Goal: Task Accomplishment & Management: Manage account settings

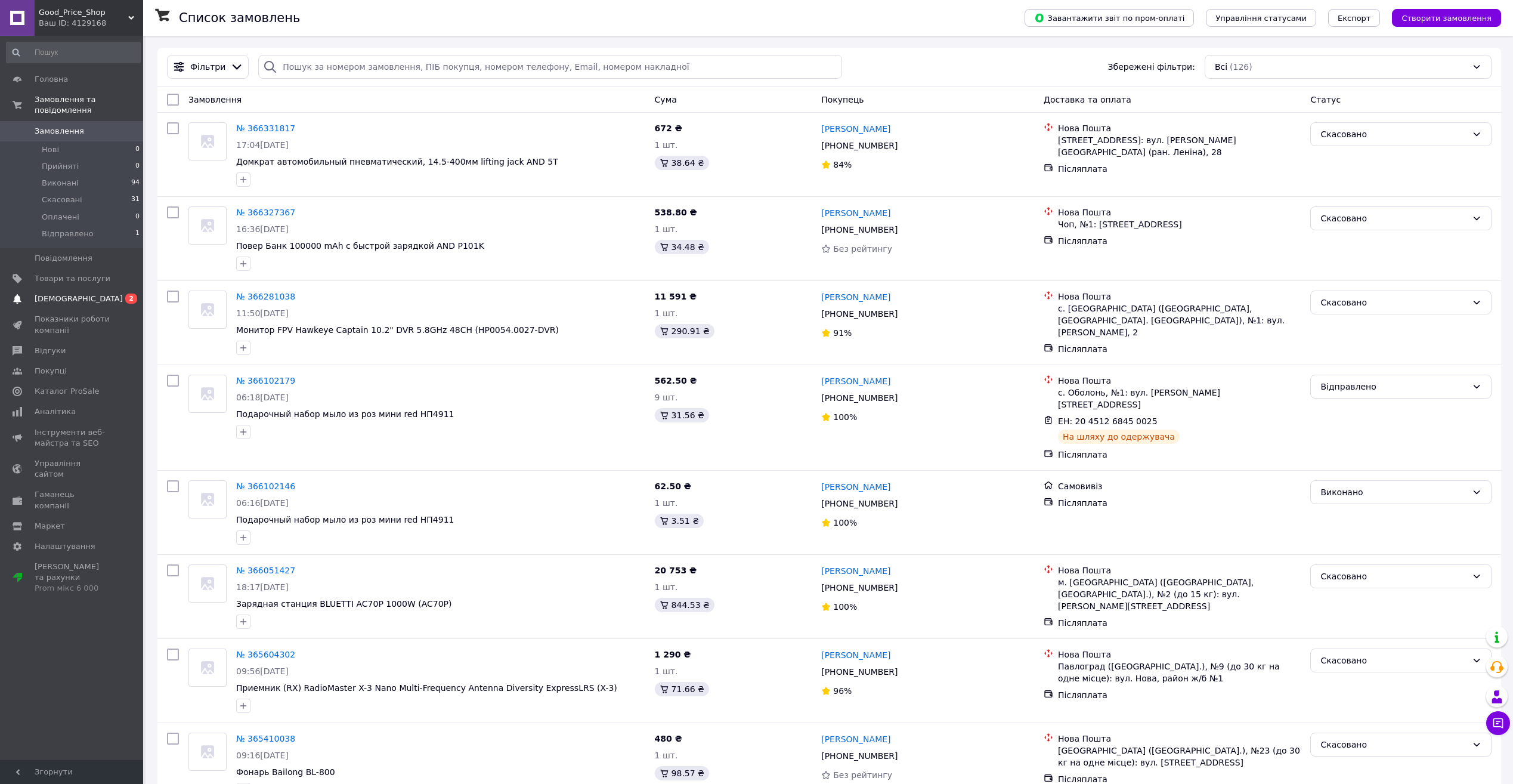
click at [67, 298] on link "[DEMOGRAPHIC_DATA] 0 2" at bounding box center [73, 299] width 147 height 20
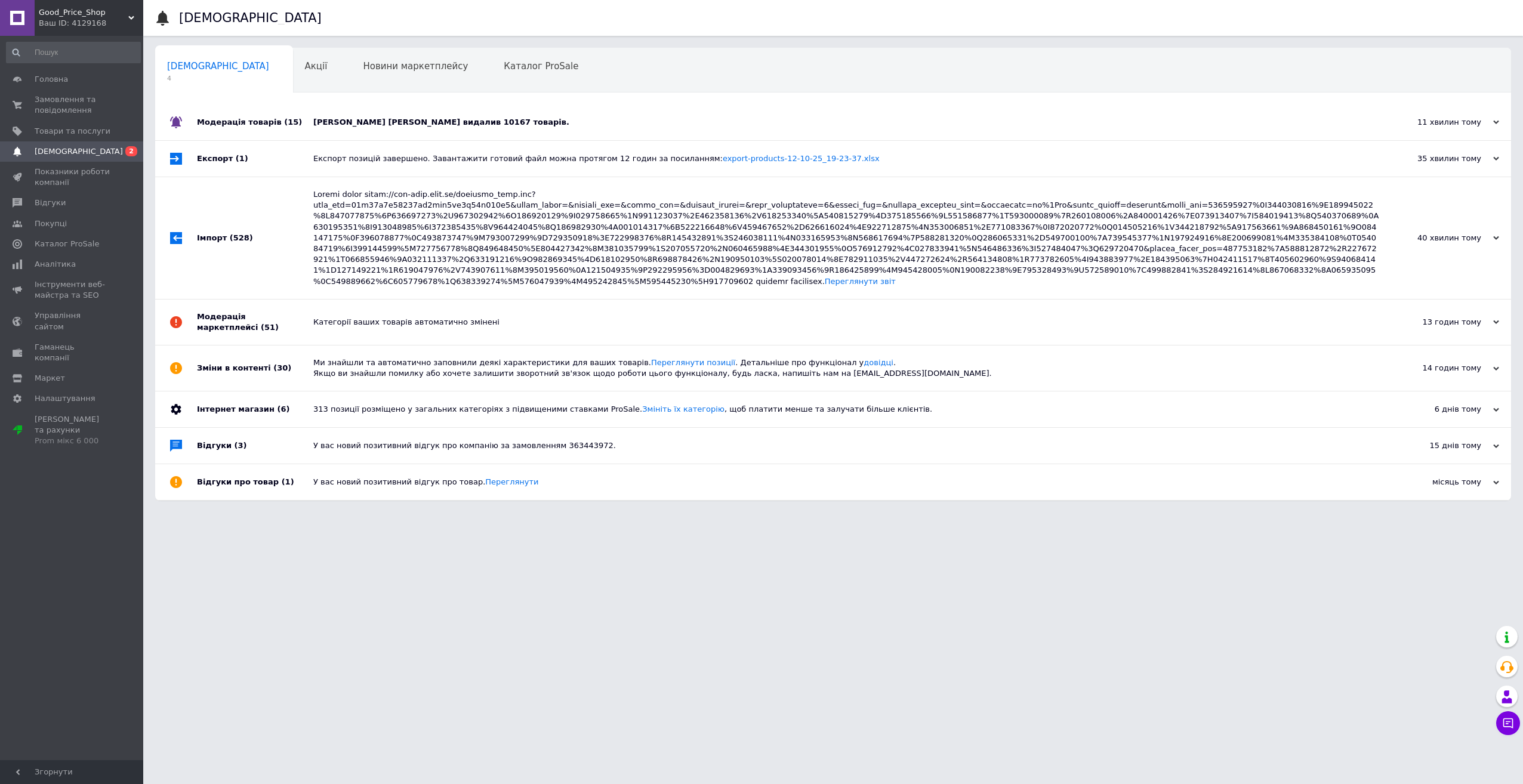
click at [403, 124] on div "[PERSON_NAME] [PERSON_NAME] видалив 10167 товарів." at bounding box center [846, 123] width 1066 height 11
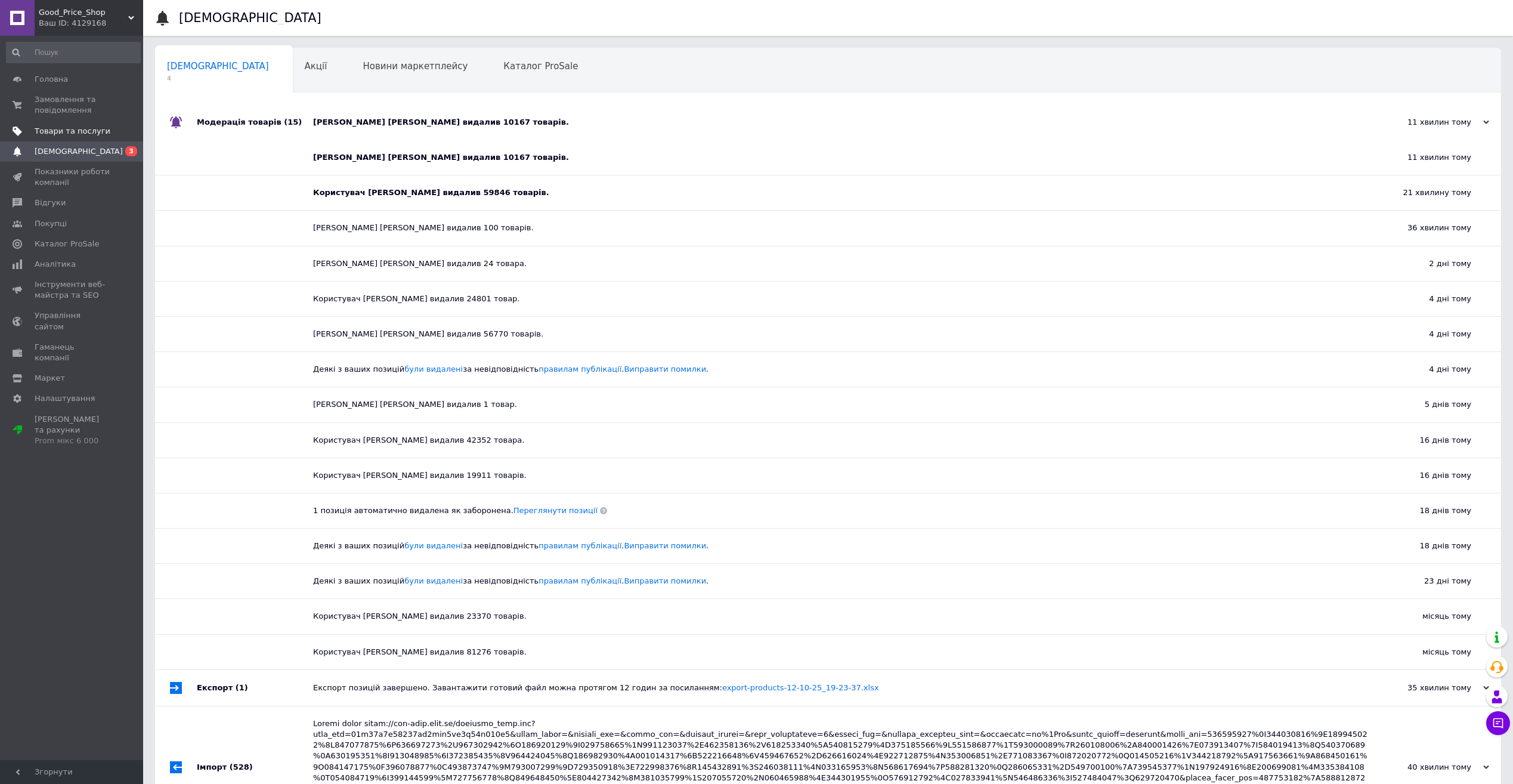
click at [65, 134] on span "Товари та послуги" at bounding box center [73, 131] width 76 height 11
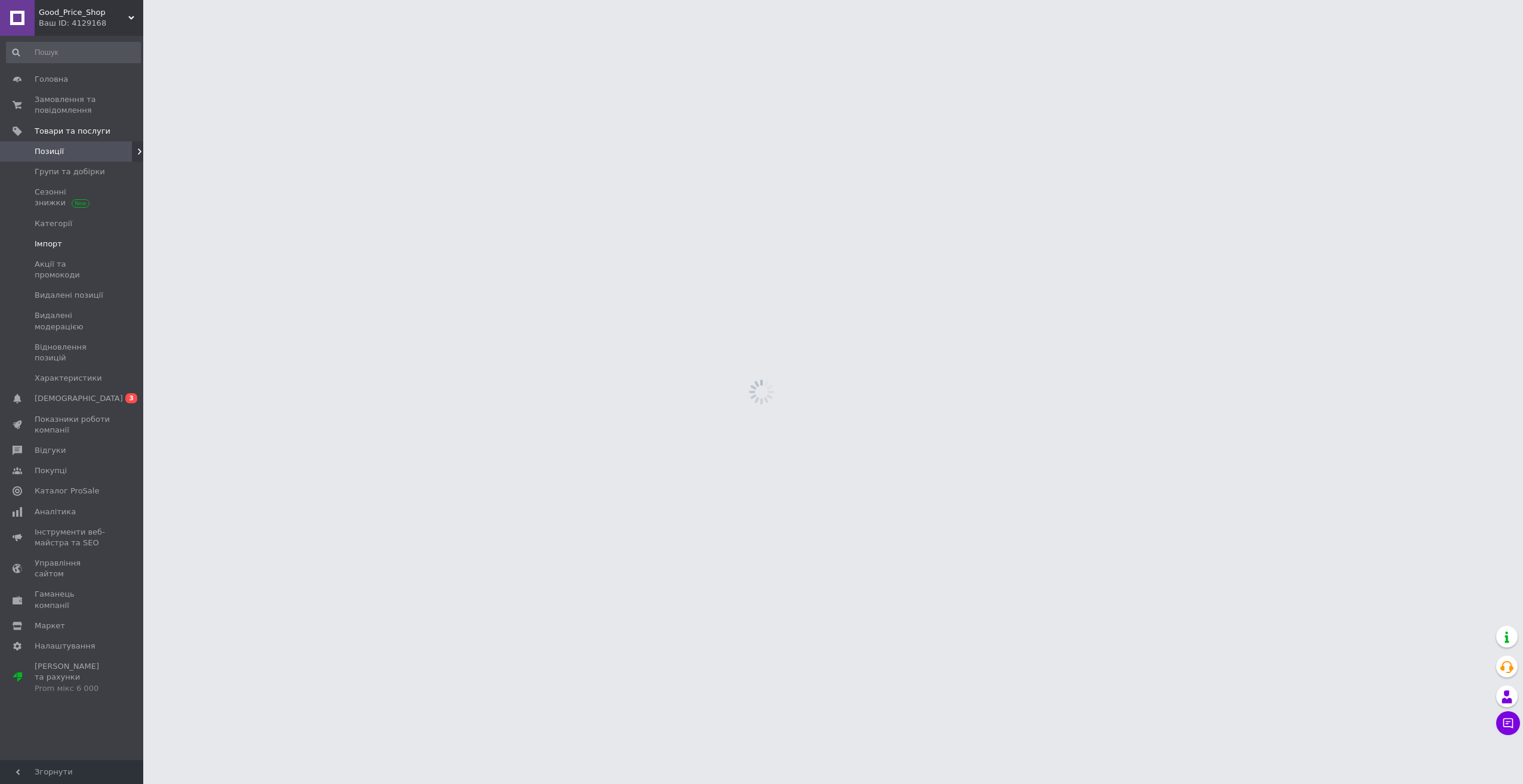
click at [70, 240] on span "Імпорт" at bounding box center [73, 244] width 76 height 11
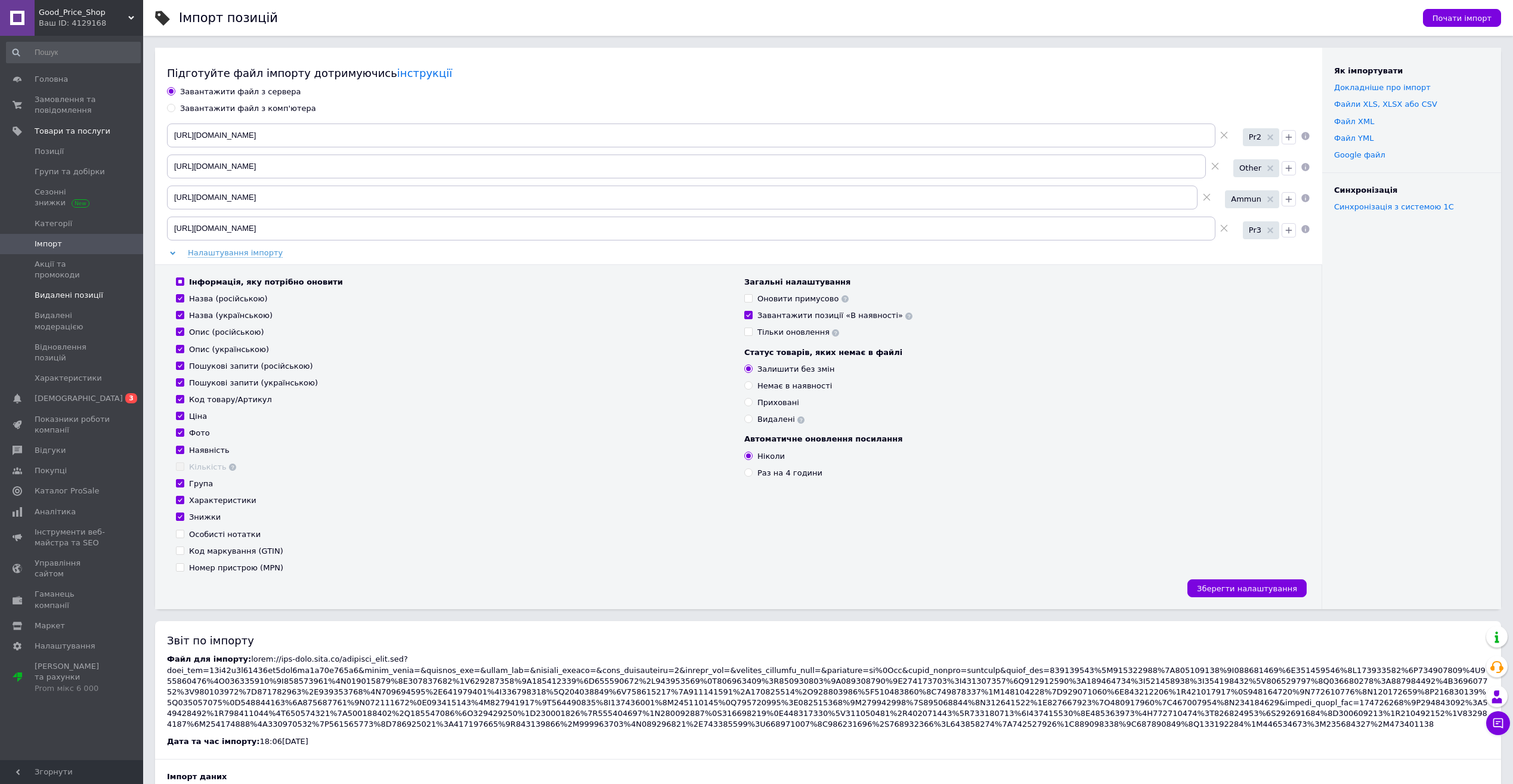
click at [75, 290] on span "Видалені позиції" at bounding box center [69, 295] width 68 height 11
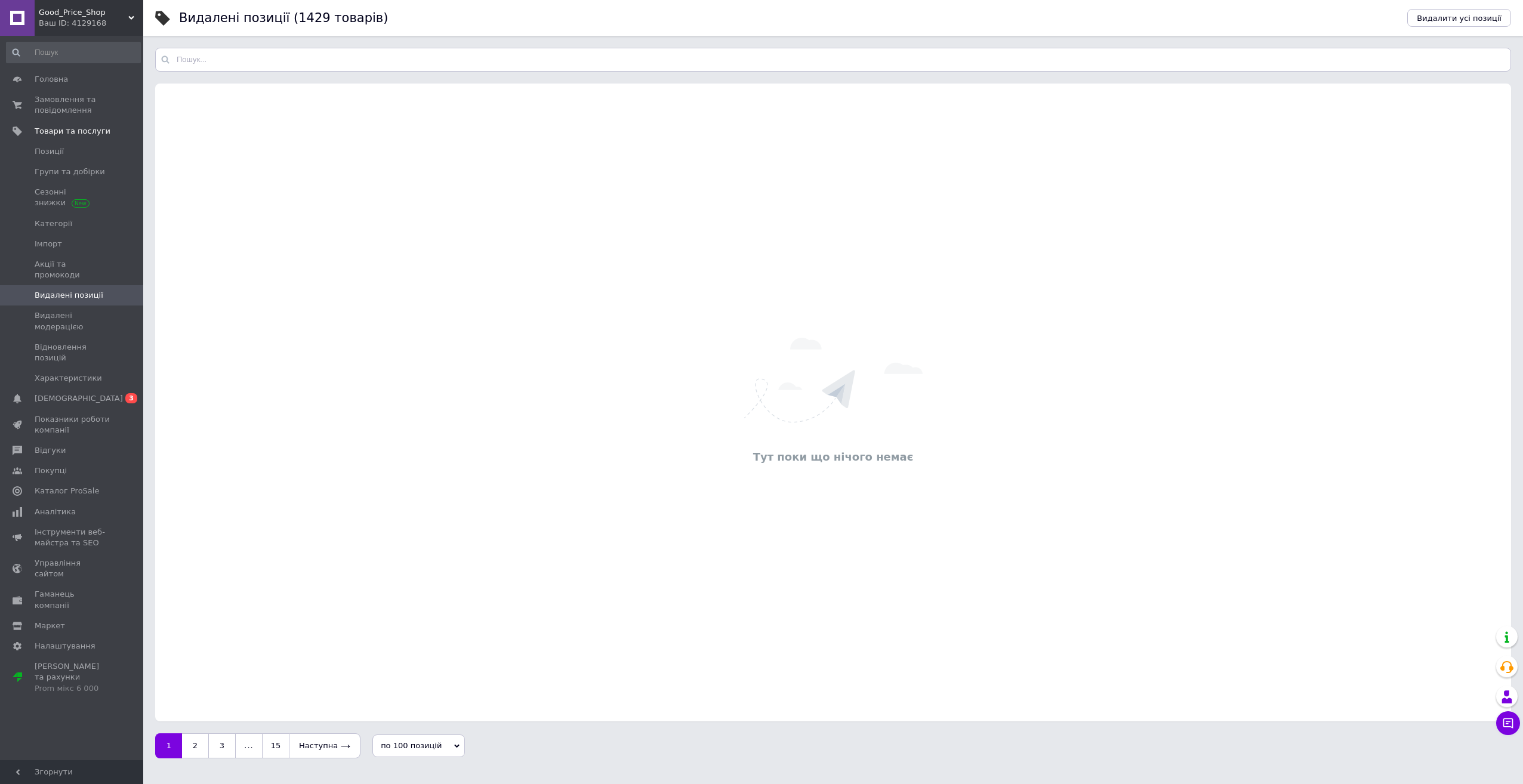
click at [1513, 15] on div "Видалені позиції (1429 товарів) Видалити усі позиції" at bounding box center [833, 18] width 1379 height 36
click at [1505, 16] on button "Видалити усі позиції" at bounding box center [1459, 18] width 104 height 18
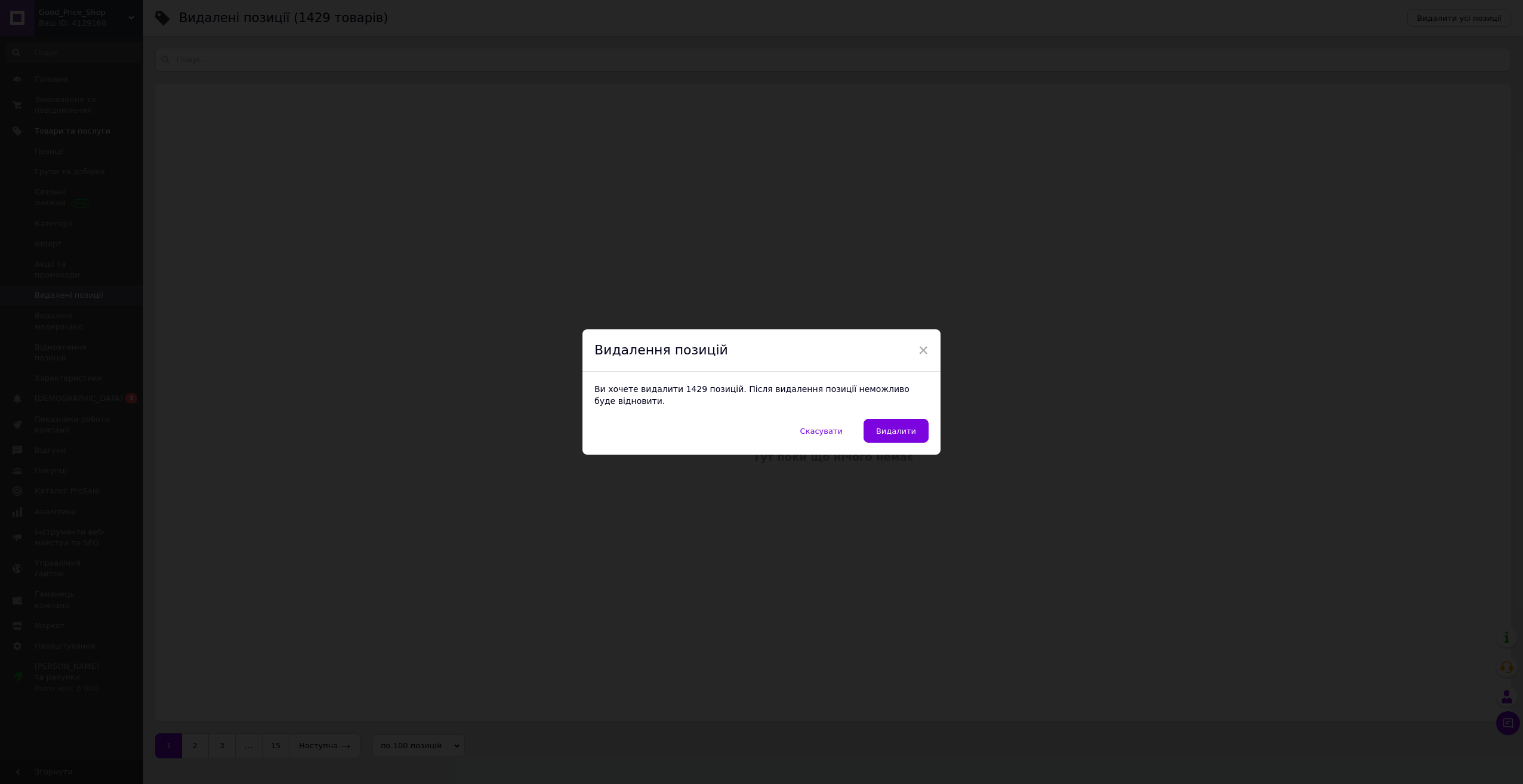
drag, startPoint x: 910, startPoint y: 436, endPoint x: 578, endPoint y: 316, distance: 353.0
click at [909, 436] on button "Видалити" at bounding box center [896, 430] width 65 height 24
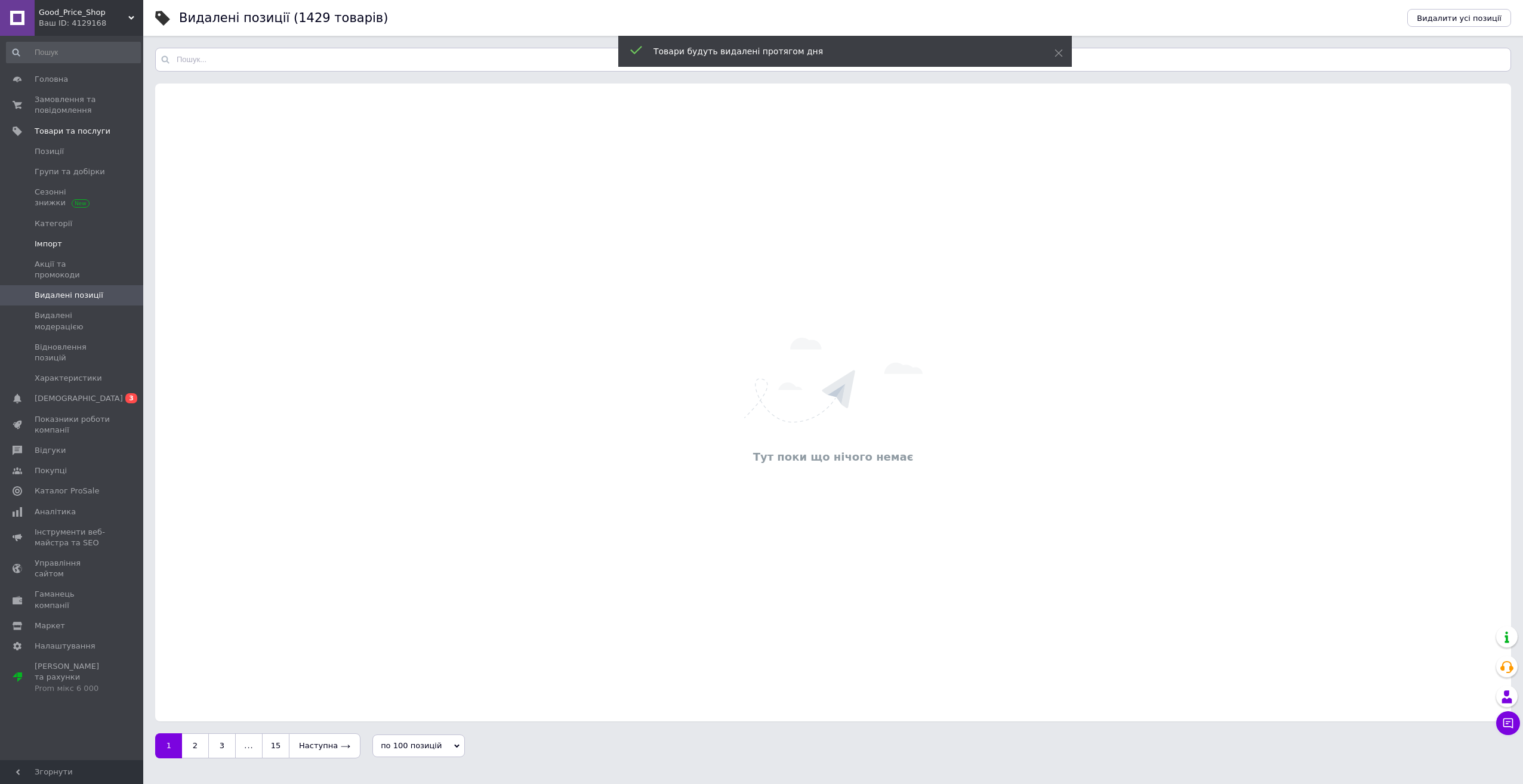
click at [65, 233] on link "Імпорт" at bounding box center [73, 243] width 147 height 20
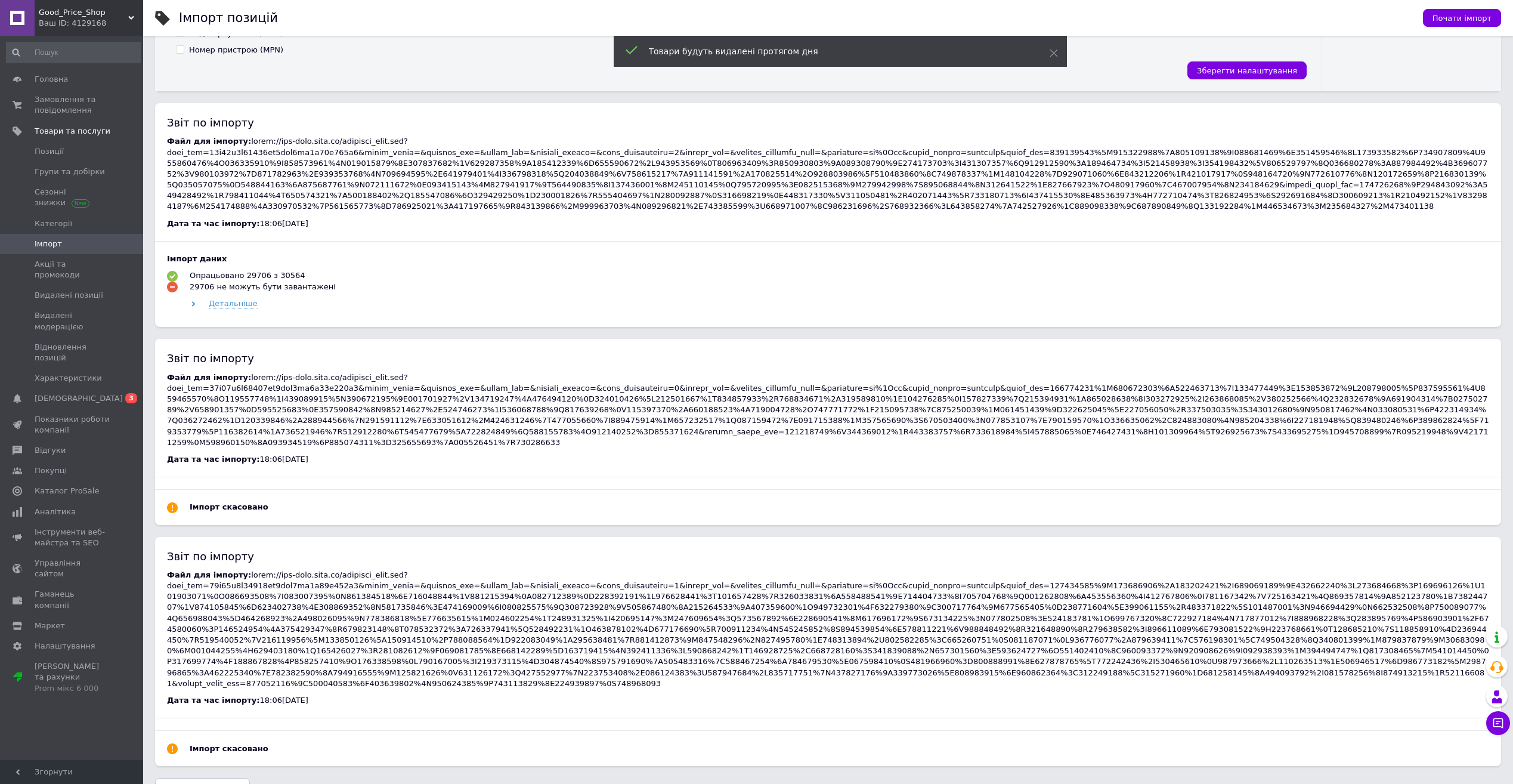
scroll to position [588, 0]
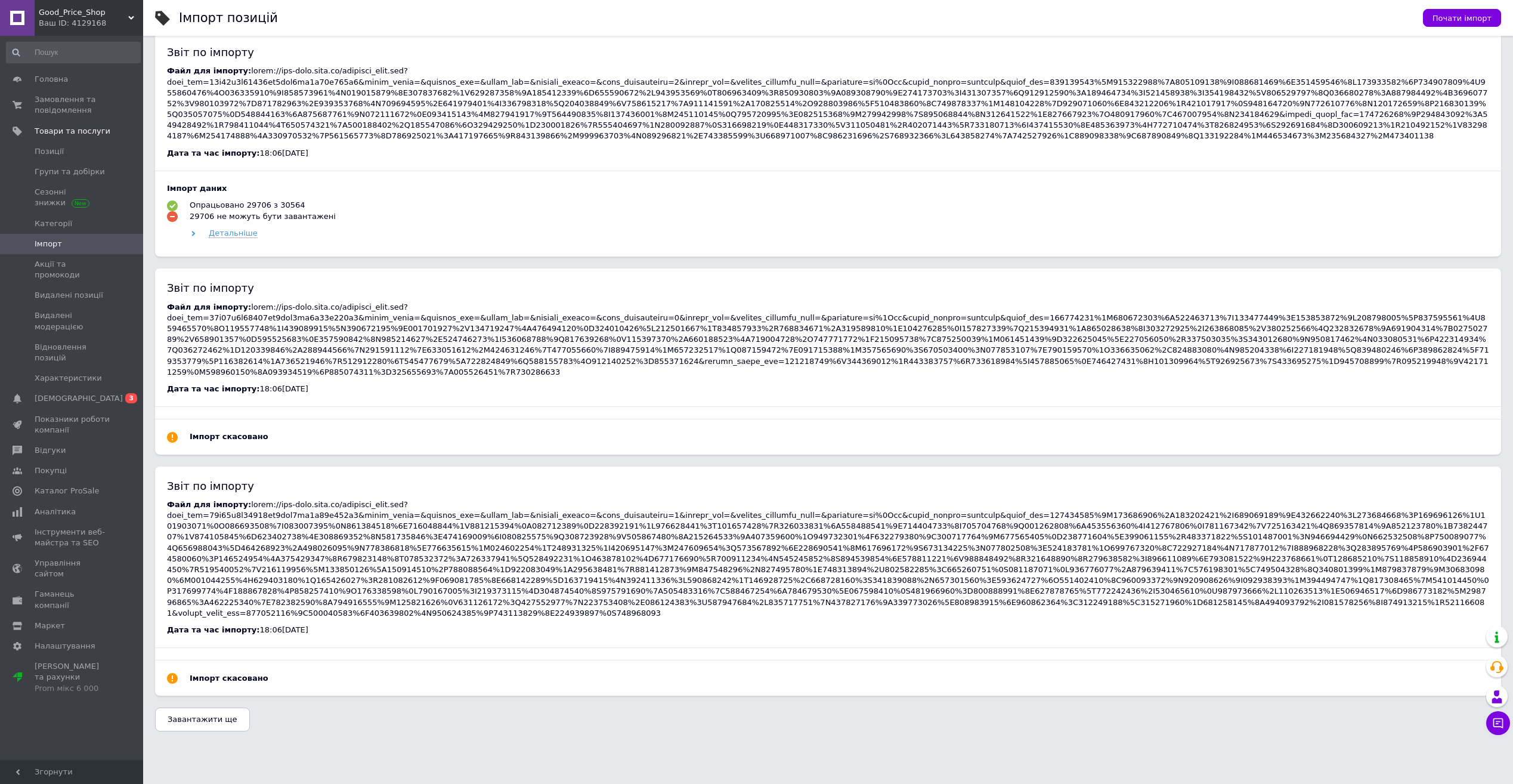
click at [174, 714] on span "Завантажити ще" at bounding box center [202, 719] width 70 height 9
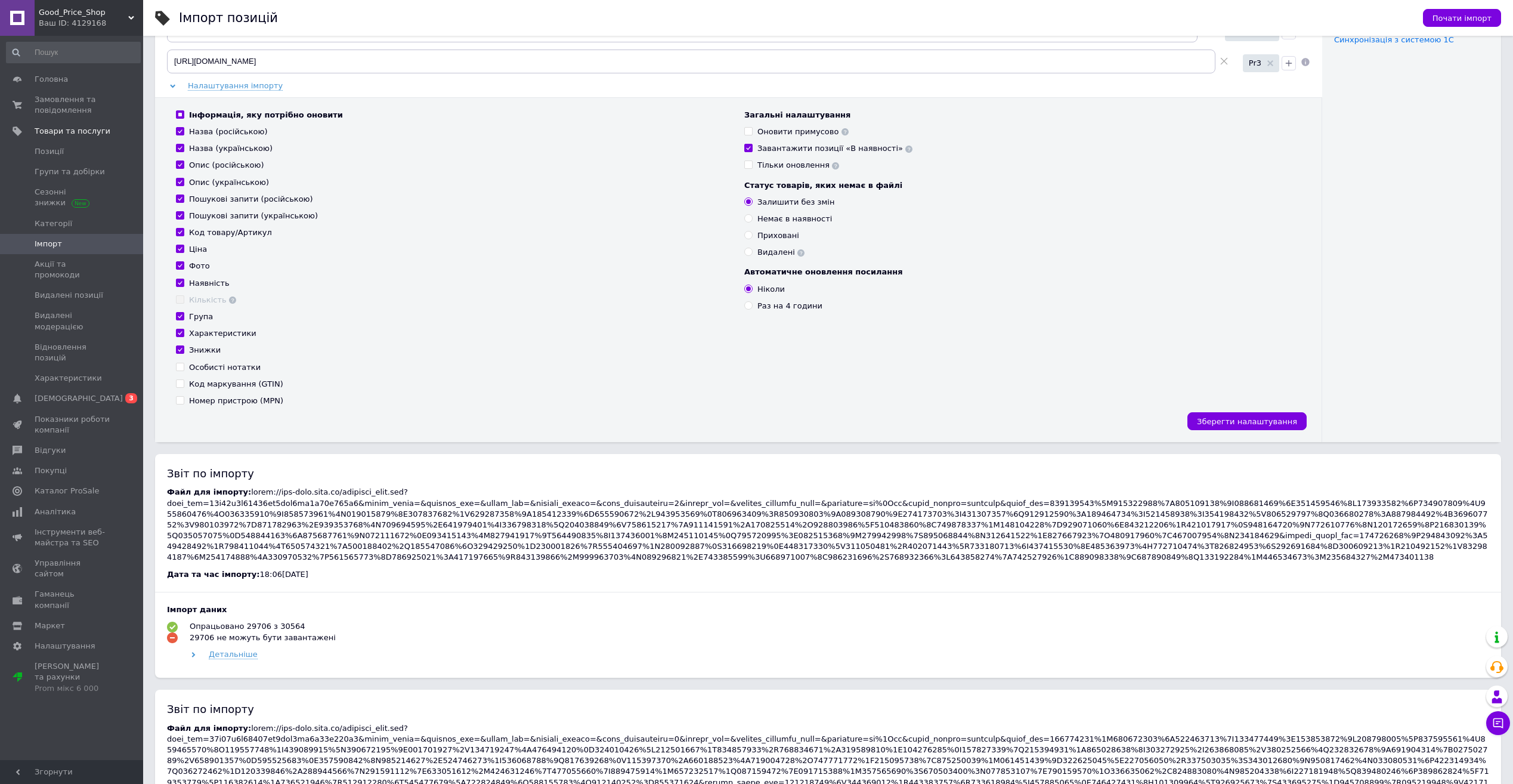
scroll to position [0, 0]
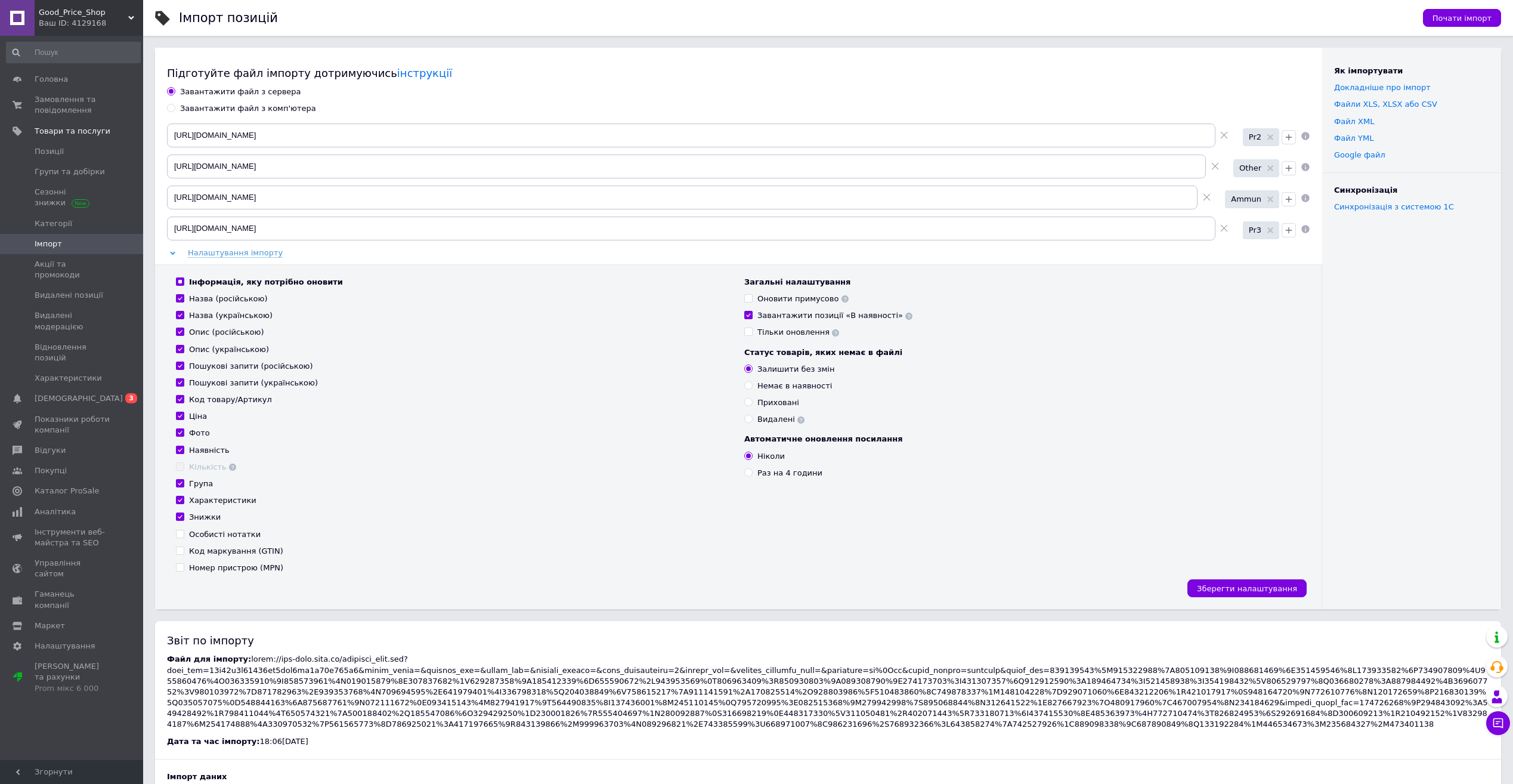
click at [767, 465] on div "Автоматичне оновлення посилання Ніколи Раз на 4 години" at bounding box center [1023, 456] width 557 height 45
click at [767, 469] on div "Раз на 4 години" at bounding box center [790, 473] width 65 height 11
click at [752, 469] on input "Раз на 4 години" at bounding box center [748, 472] width 8 height 8
radio input "true"
click at [1230, 582] on button "Зберегти налаштування" at bounding box center [1247, 588] width 119 height 18
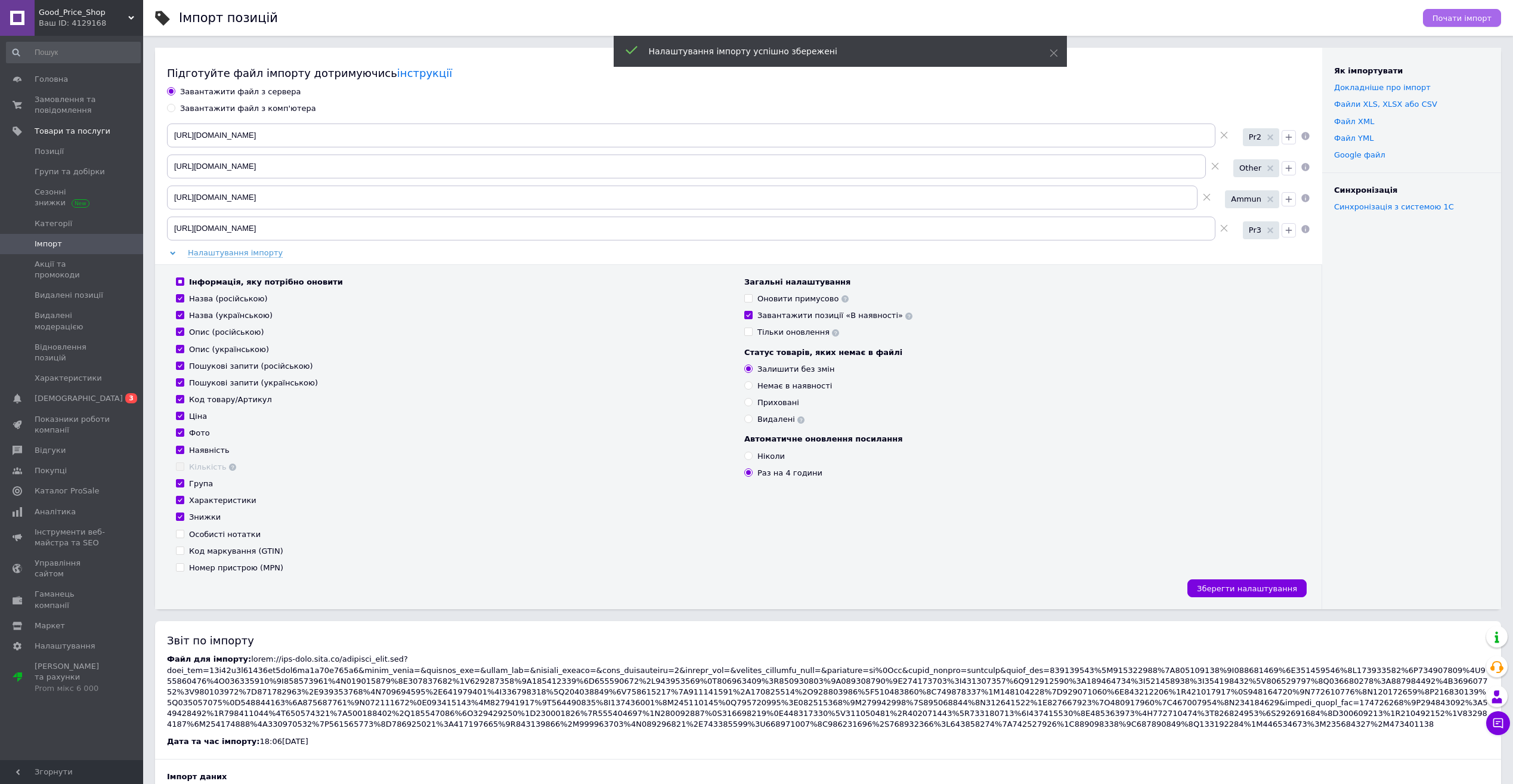
click at [1438, 26] on button "Почати імпорт" at bounding box center [1462, 18] width 78 height 18
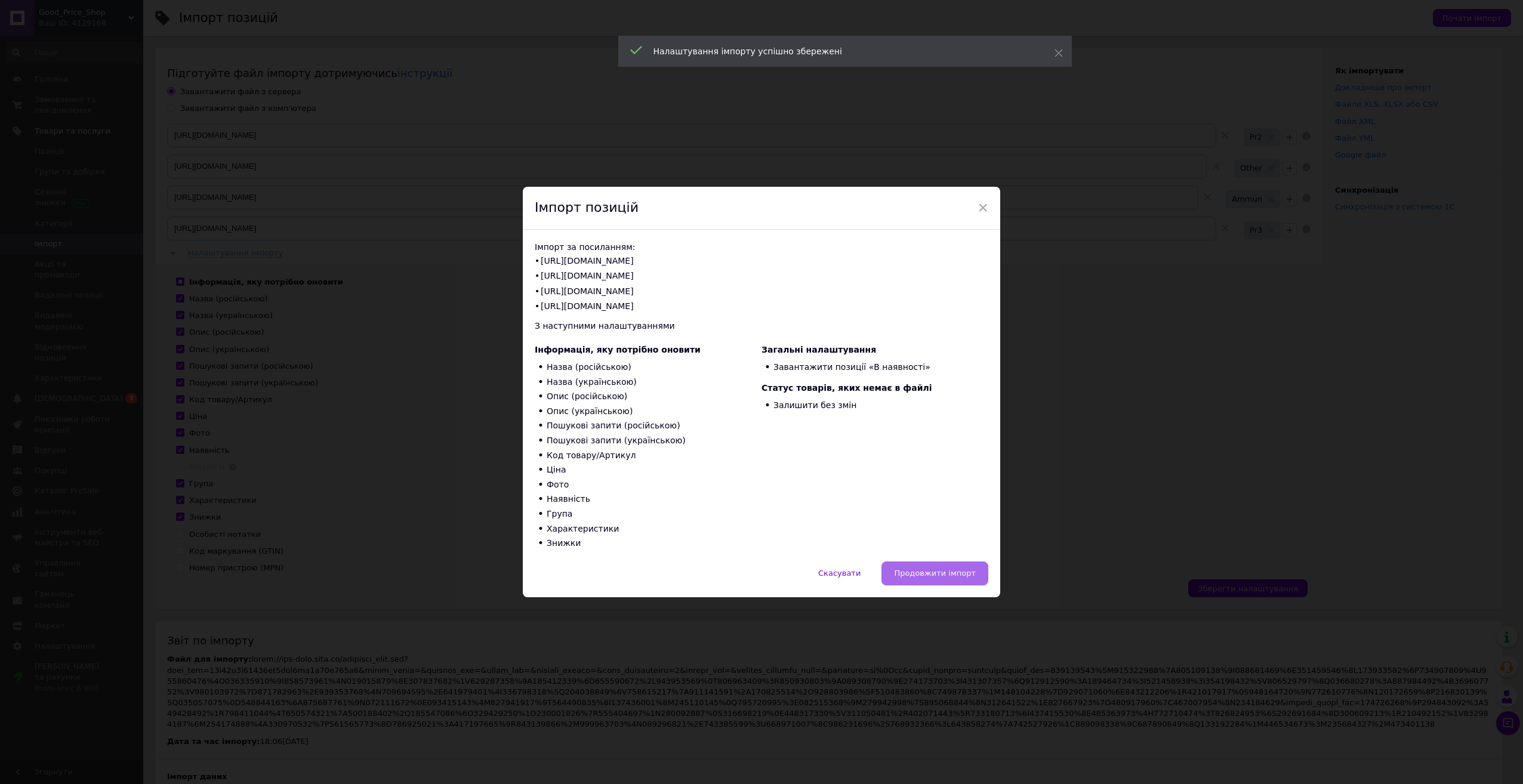
click at [960, 572] on span "Продовжити імпорт" at bounding box center [934, 573] width 81 height 9
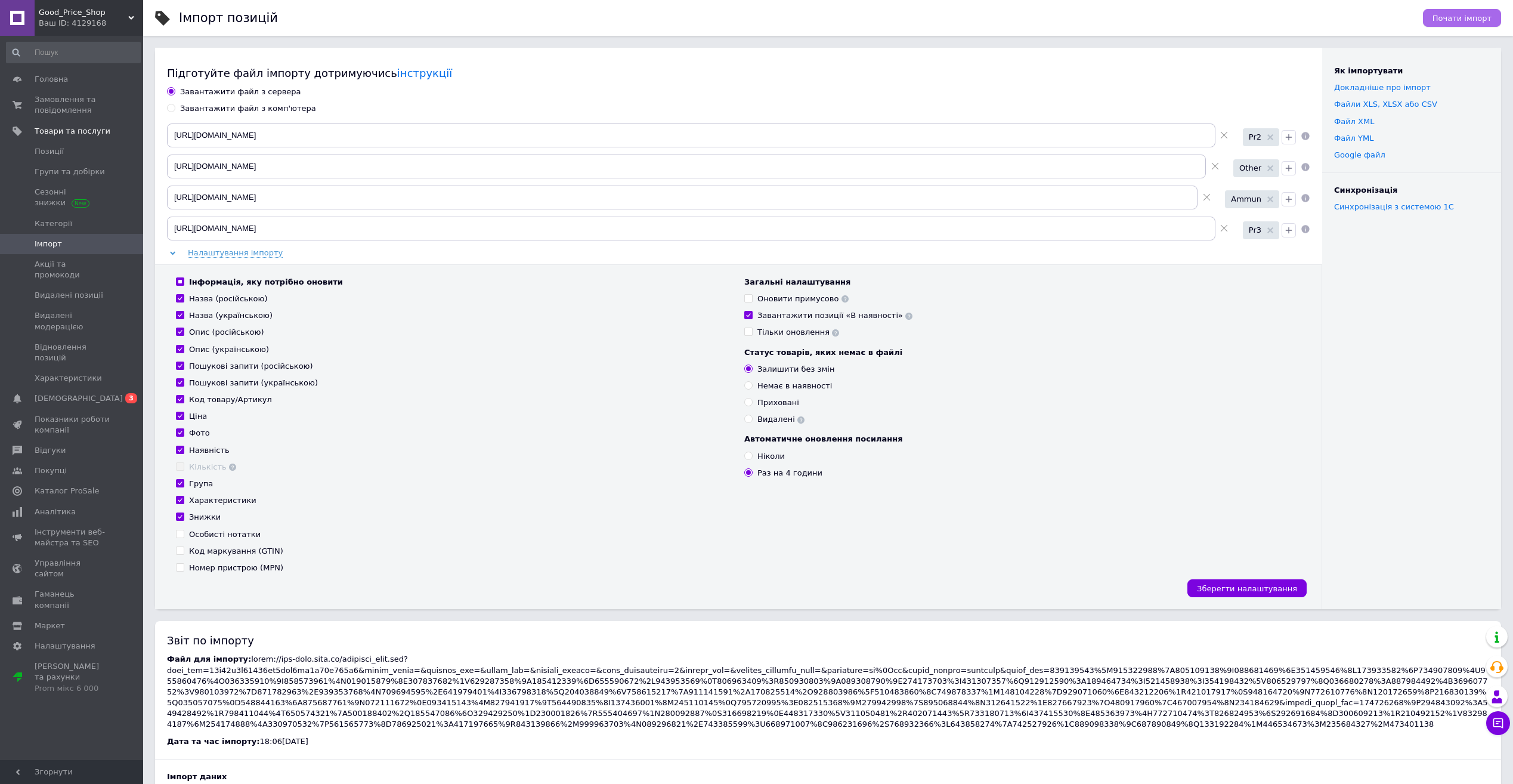
click at [1455, 25] on button "Почати імпорт" at bounding box center [1462, 18] width 78 height 18
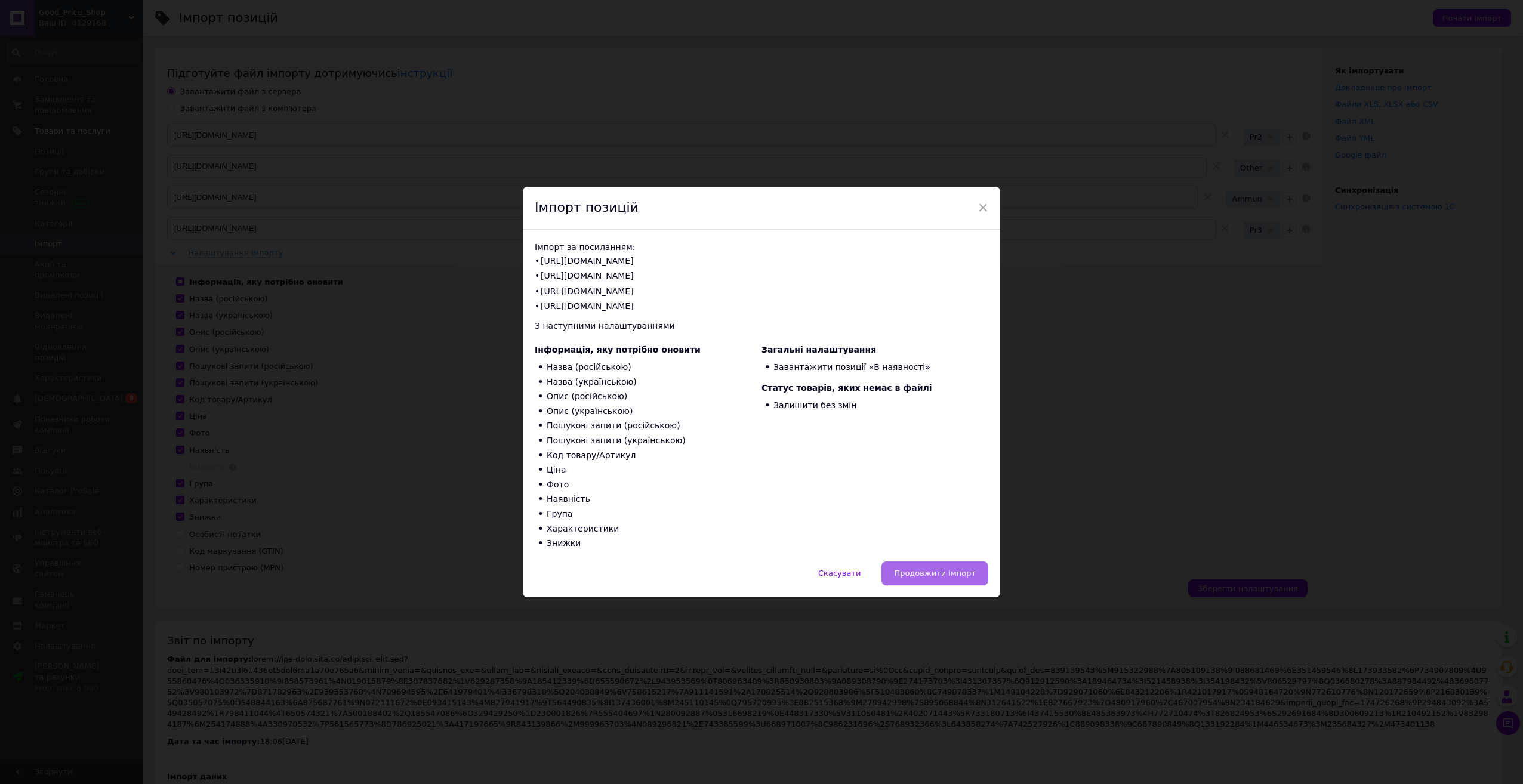
click at [936, 569] on span "Продовжити імпорт" at bounding box center [934, 573] width 81 height 9
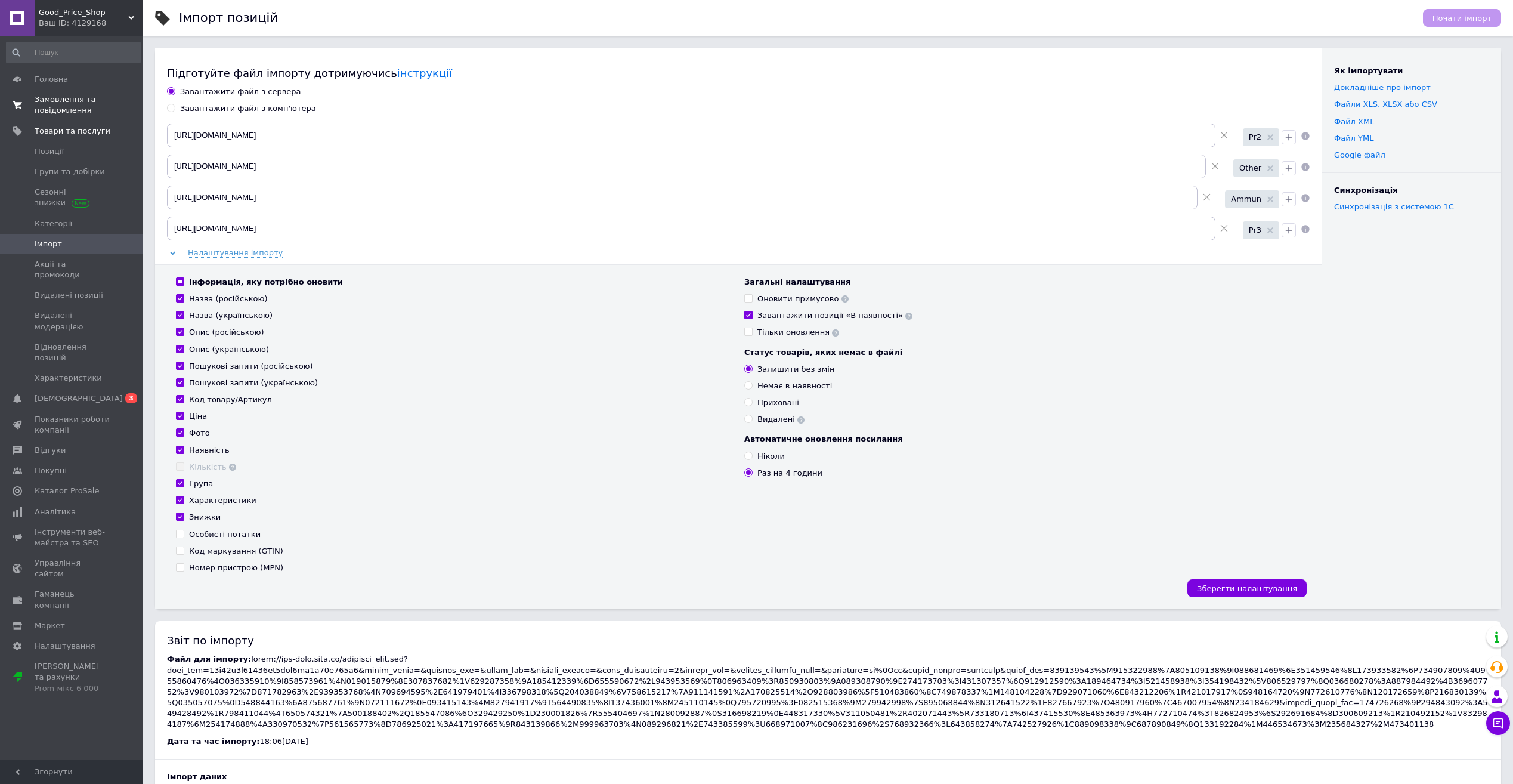
click at [92, 109] on span "Замовлення та повідомлення" at bounding box center [73, 105] width 76 height 22
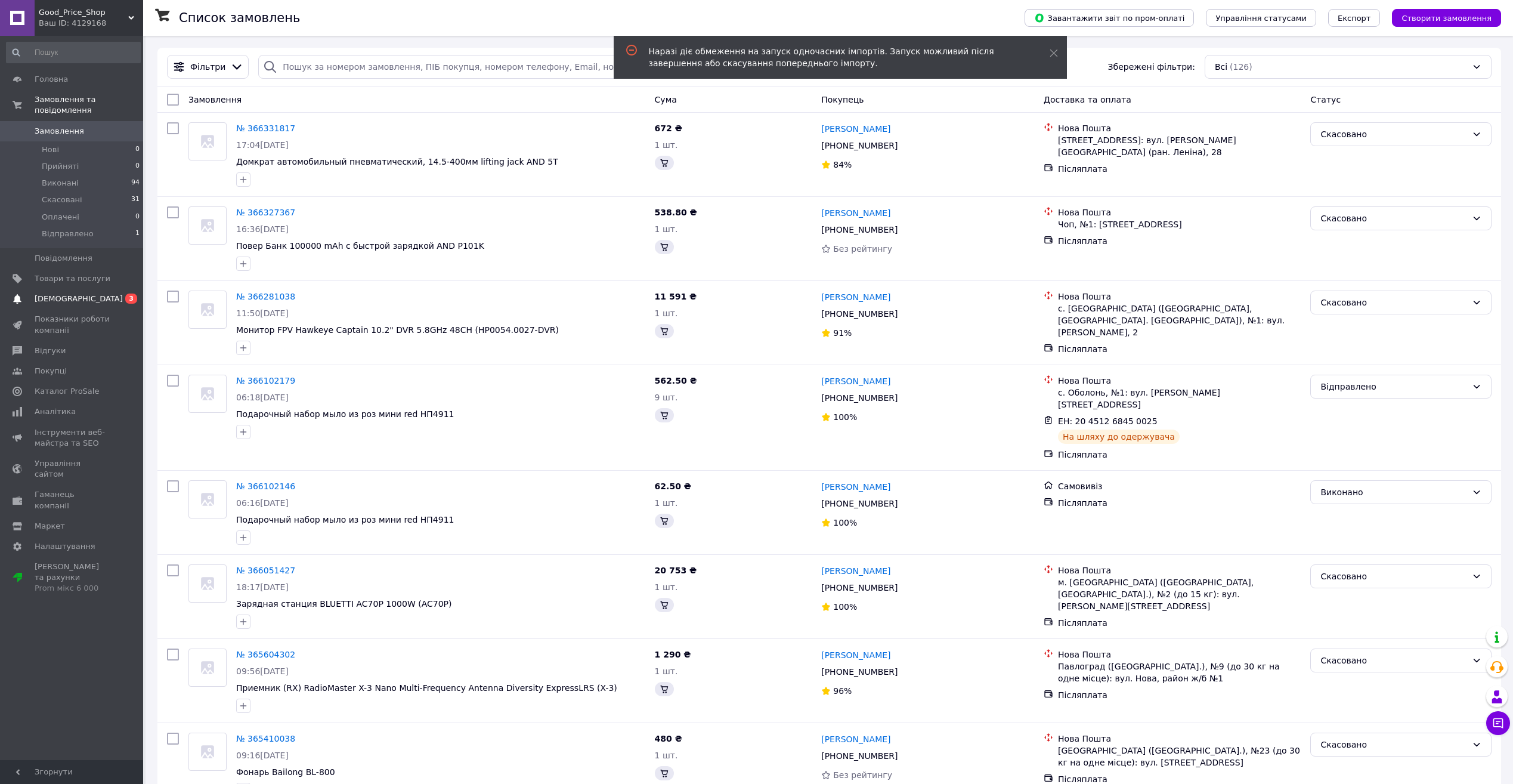
click at [77, 293] on span "[DEMOGRAPHIC_DATA]" at bounding box center [79, 299] width 88 height 11
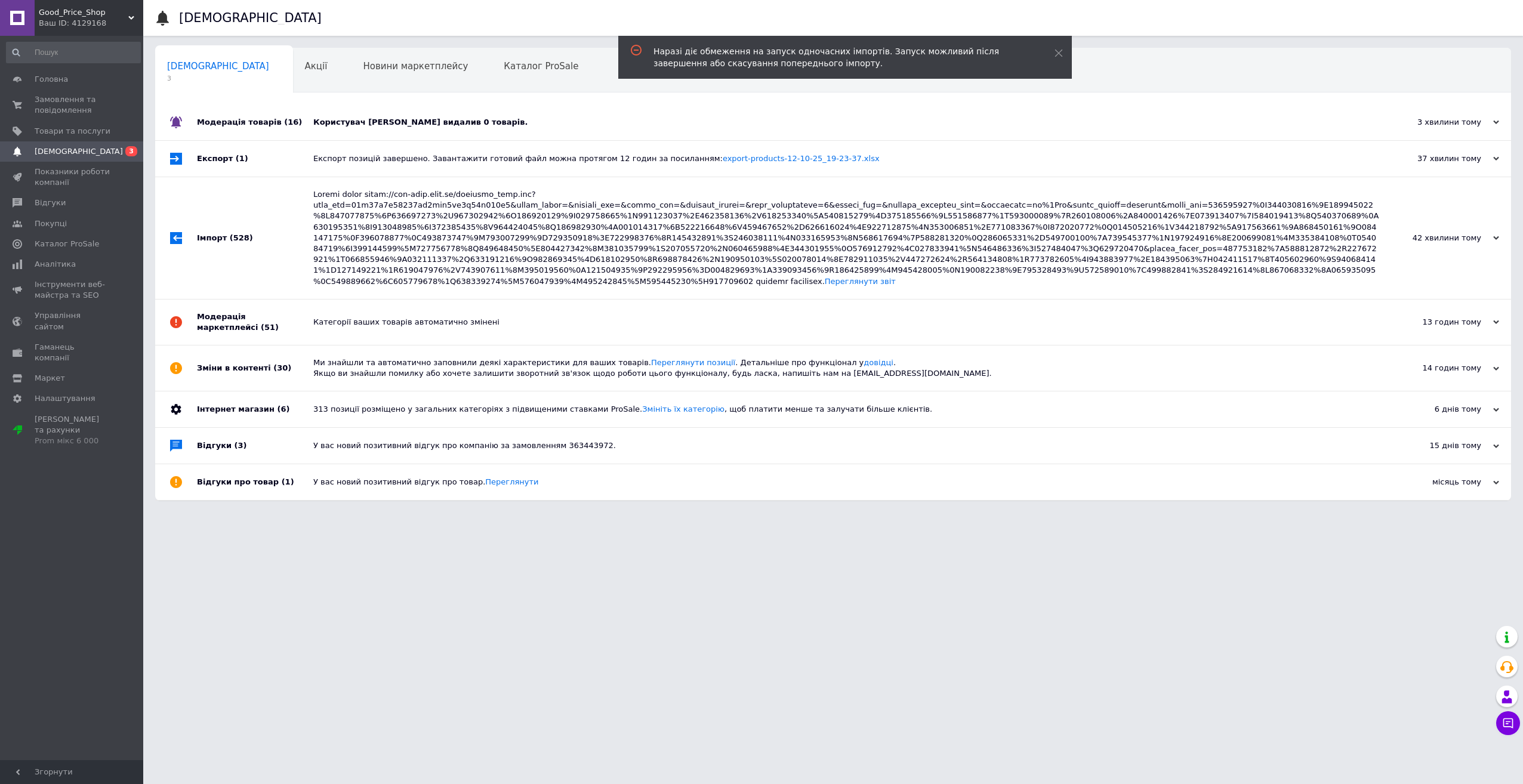
click at [362, 120] on div "Користувач [PERSON_NAME] видалив 0 товарів." at bounding box center [846, 123] width 1066 height 11
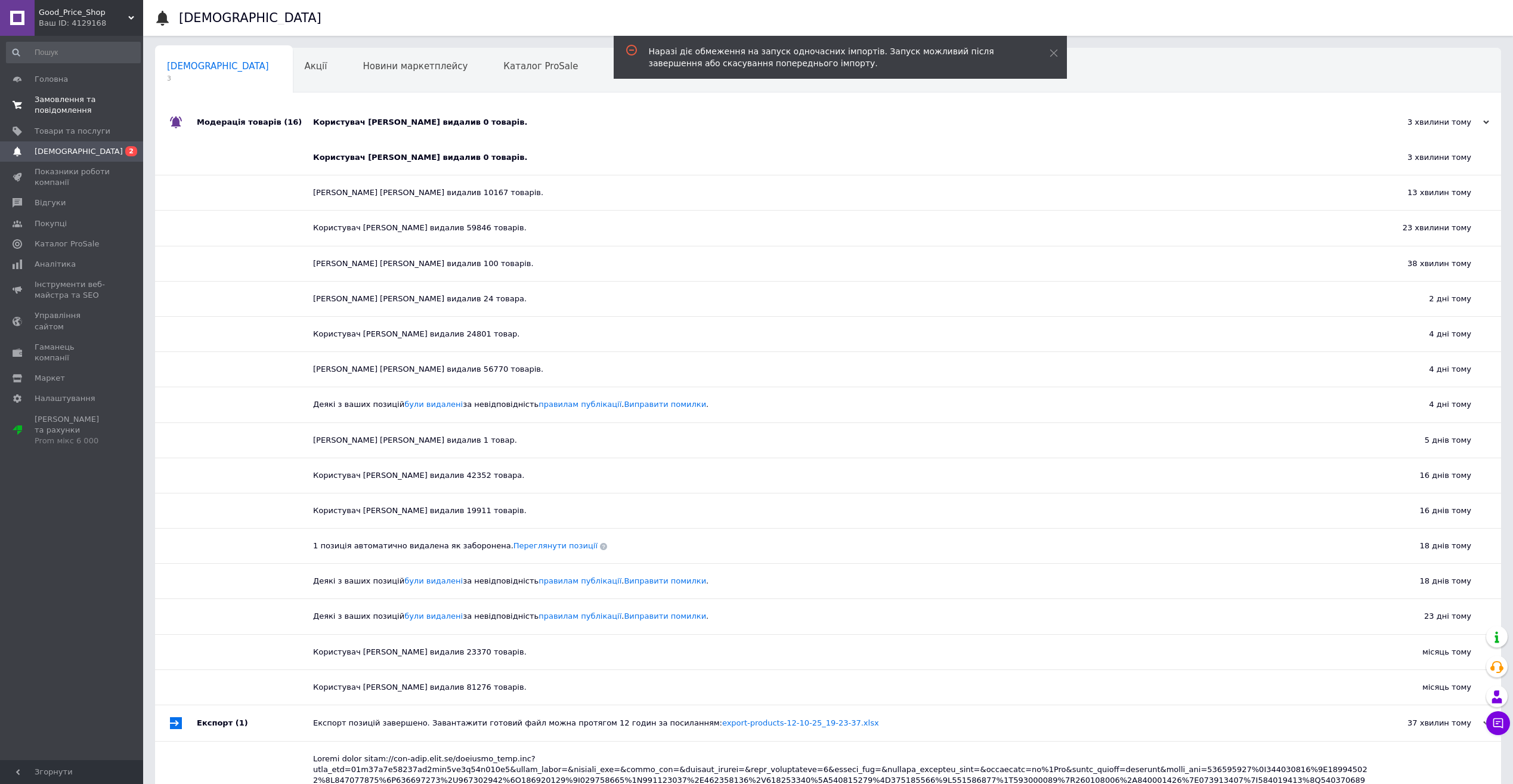
click at [71, 102] on span "Замовлення та повідомлення" at bounding box center [73, 105] width 76 height 22
